Goal: Task Accomplishment & Management: Complete application form

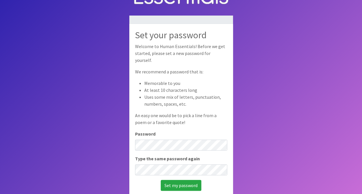
scroll to position [39, 0]
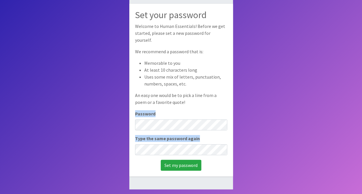
click at [222, 121] on body "Set your password Welcome to Human Essentials! Before we get started, please se…" at bounding box center [181, 77] width 362 height 233
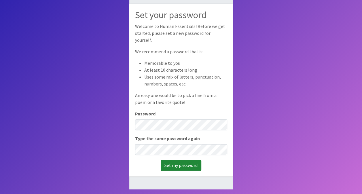
click at [193, 161] on input "Set my password" at bounding box center [181, 165] width 41 height 11
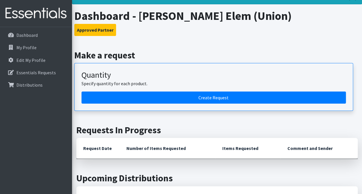
scroll to position [26, 0]
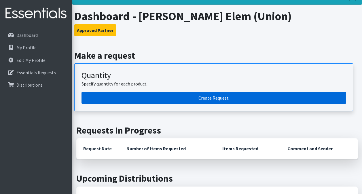
click at [210, 95] on link "Create Request" at bounding box center [213, 98] width 264 height 12
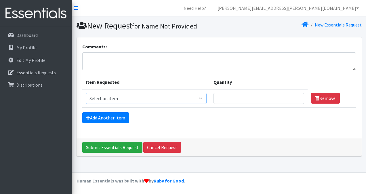
click at [203, 99] on select "Select an item Liners (Pack of 100) Makeup Bag (25) Pads 1 (Pack of 25) Pads 2 …" at bounding box center [146, 98] width 121 height 11
